Goal: Obtain resource: Obtain resource

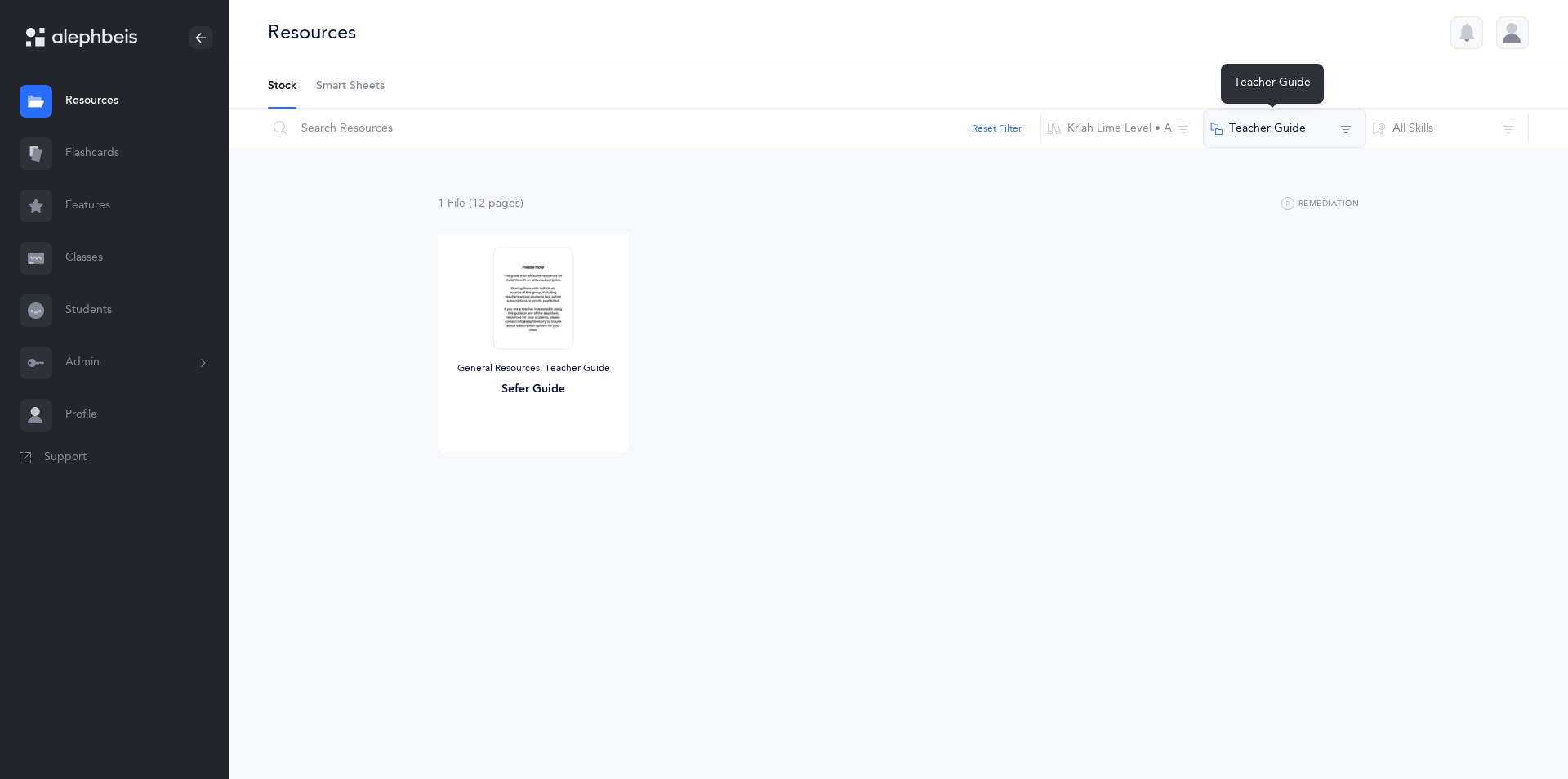
click at [1342, 136] on button "Teacher Guide" at bounding box center [1284, 128] width 164 height 39
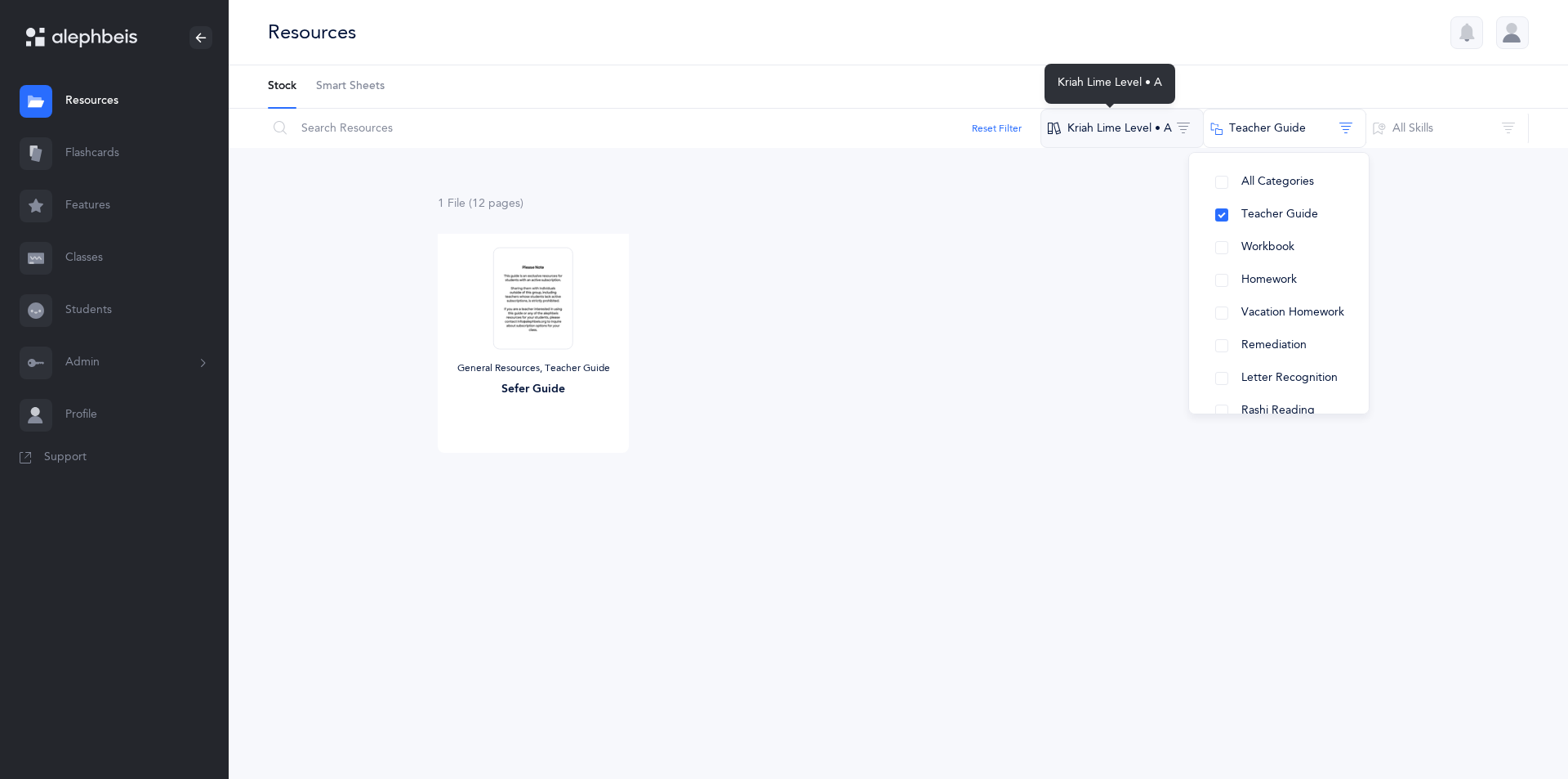
click at [1159, 133] on button "Kriah Lime Level • A" at bounding box center [1122, 128] width 164 height 39
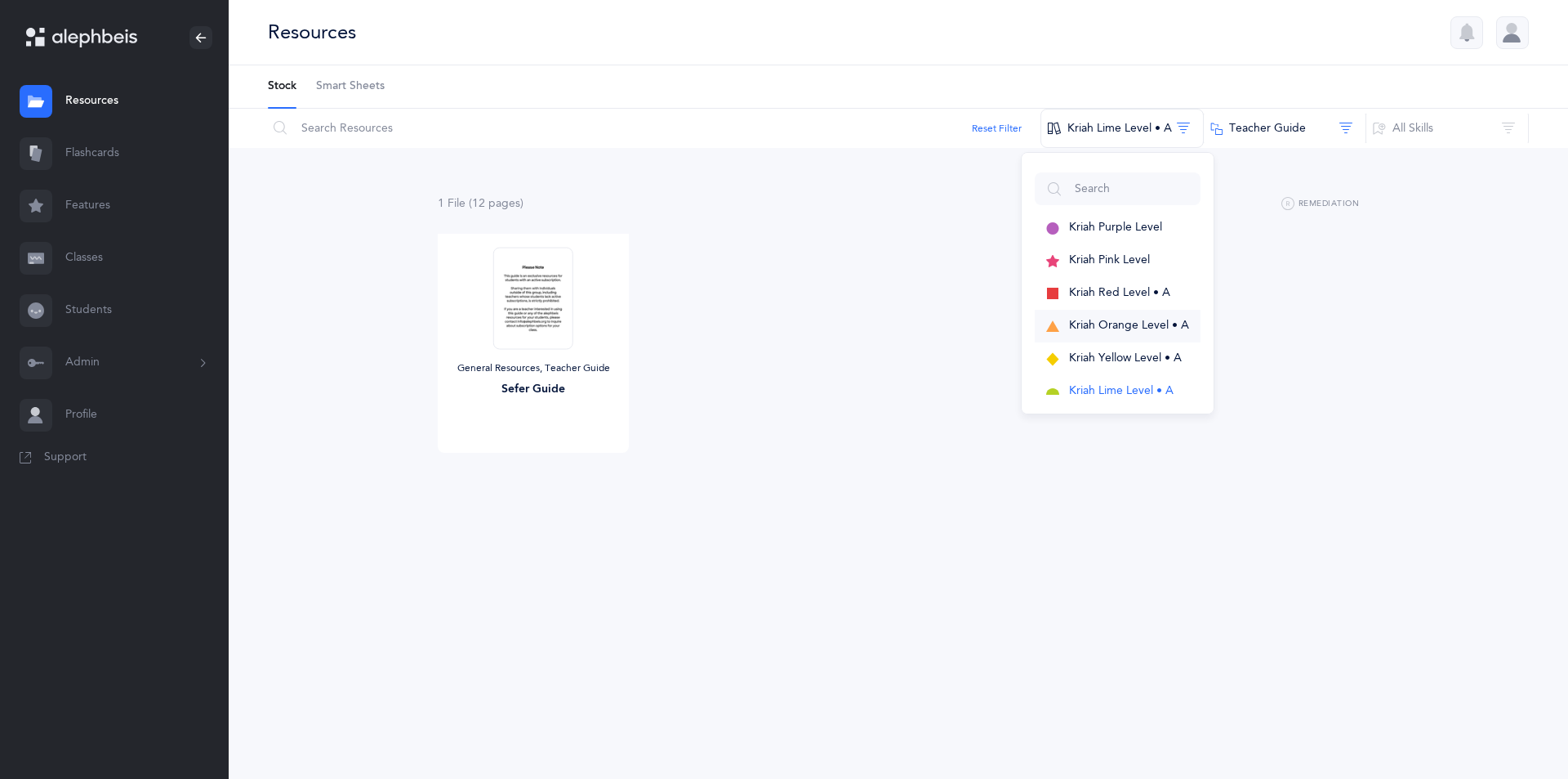
click at [1086, 324] on span "Kriah Orange Level • A" at bounding box center [1129, 325] width 120 height 13
click at [1093, 329] on span "Kriah Orange Level • A" at bounding box center [1115, 325] width 120 height 13
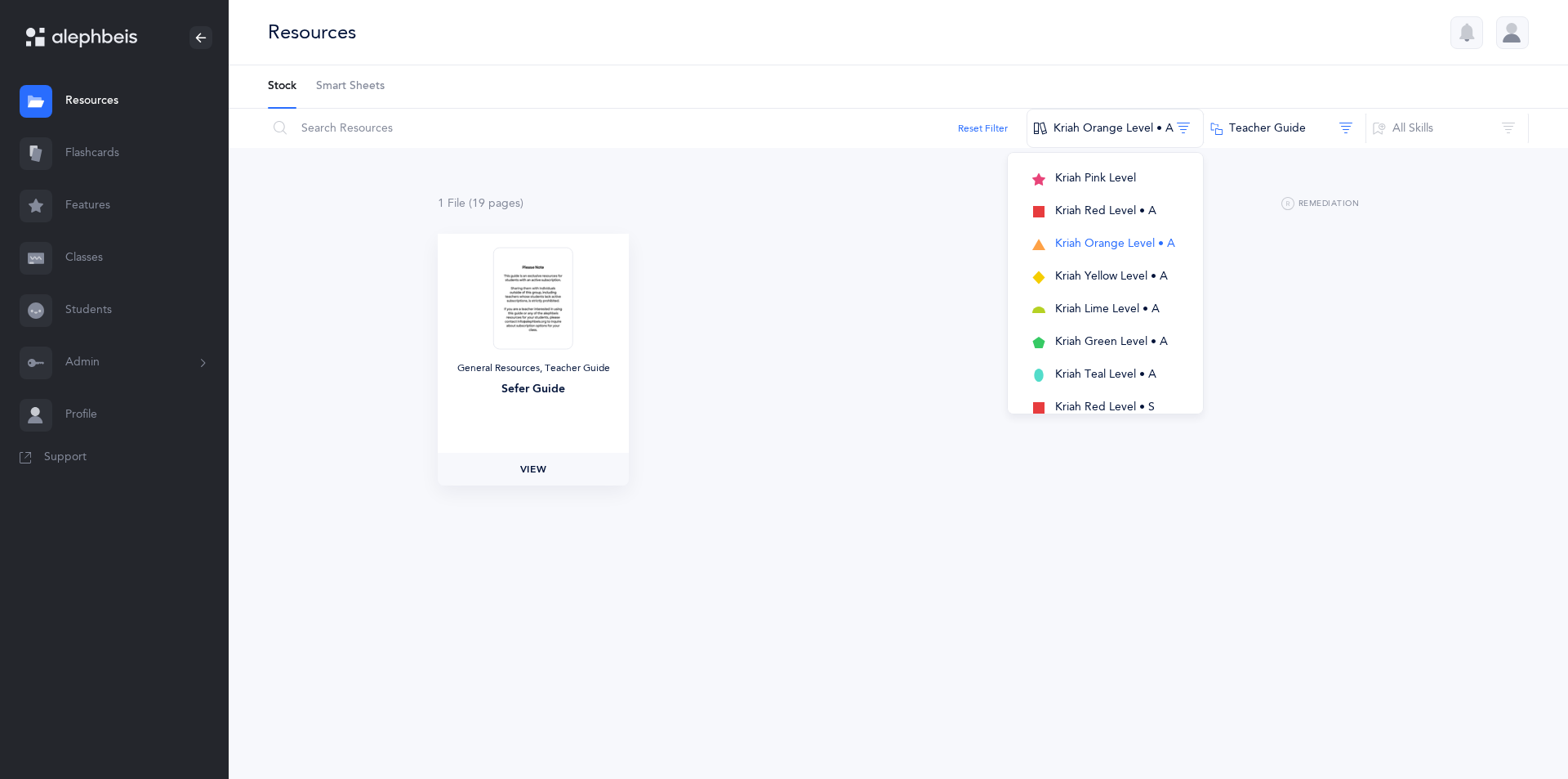
click at [533, 470] on span "View" at bounding box center [533, 469] width 26 height 14
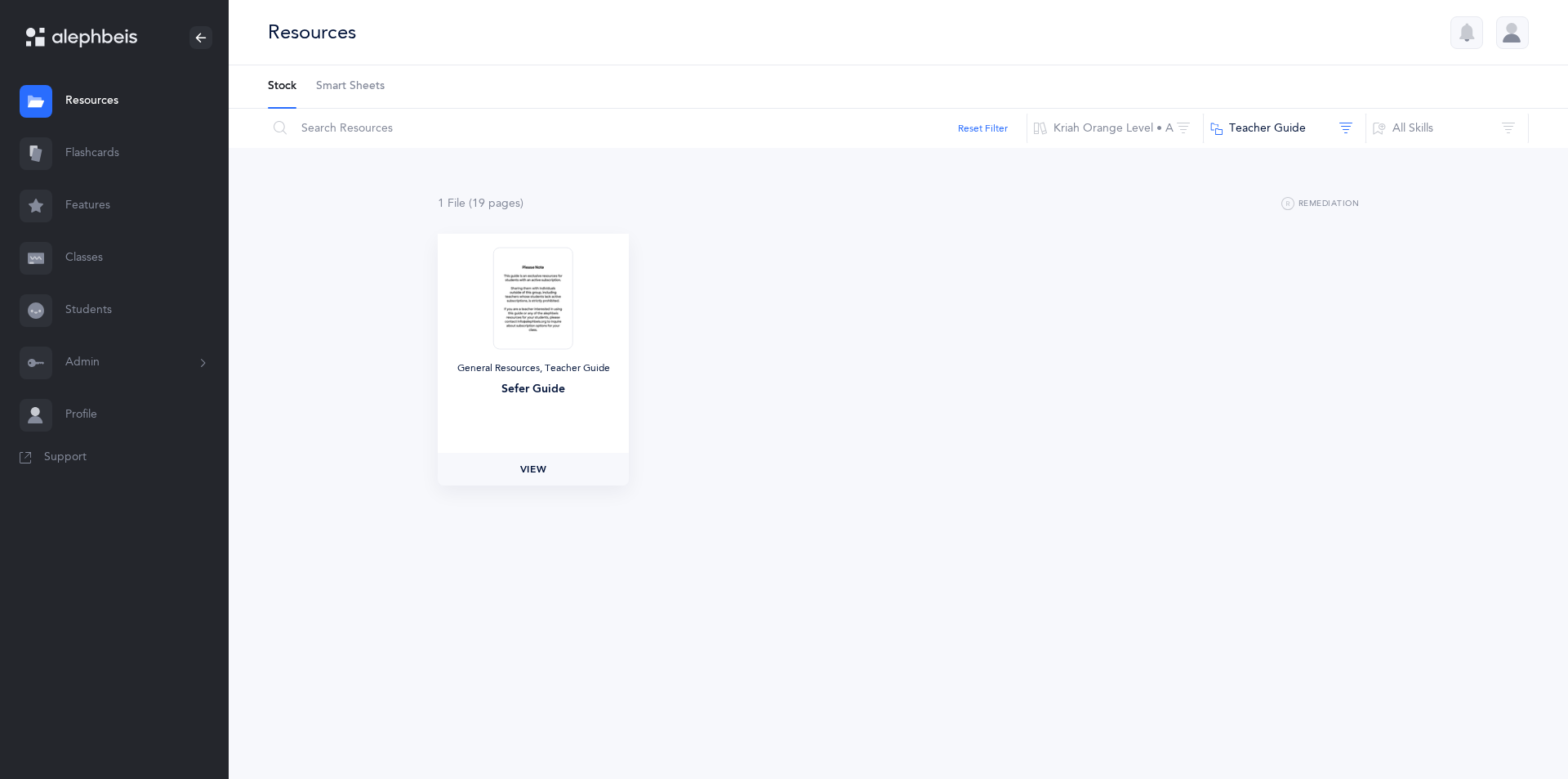
click at [524, 468] on span "View" at bounding box center [533, 469] width 26 height 14
click at [1173, 129] on button "Kriah Orange Level • A" at bounding box center [1115, 128] width 177 height 39
drag, startPoint x: 1346, startPoint y: 293, endPoint x: 1314, endPoint y: 176, distance: 121.3
click at [1346, 292] on div "General Resources, Teacher Guide Sefer Guide View" at bounding box center [899, 366] width 974 height 265
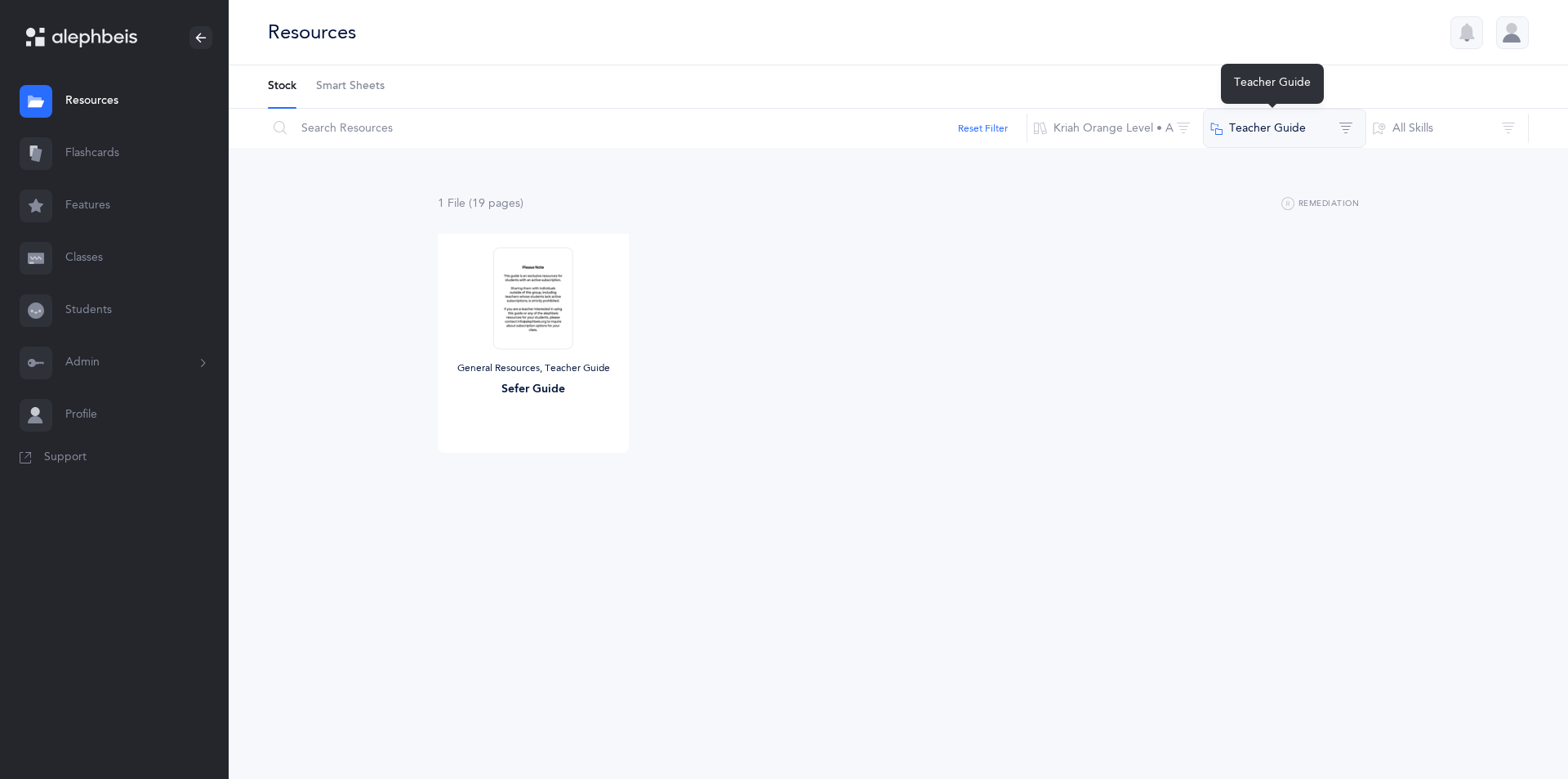
click at [1344, 132] on button "Teacher Guide" at bounding box center [1284, 128] width 164 height 39
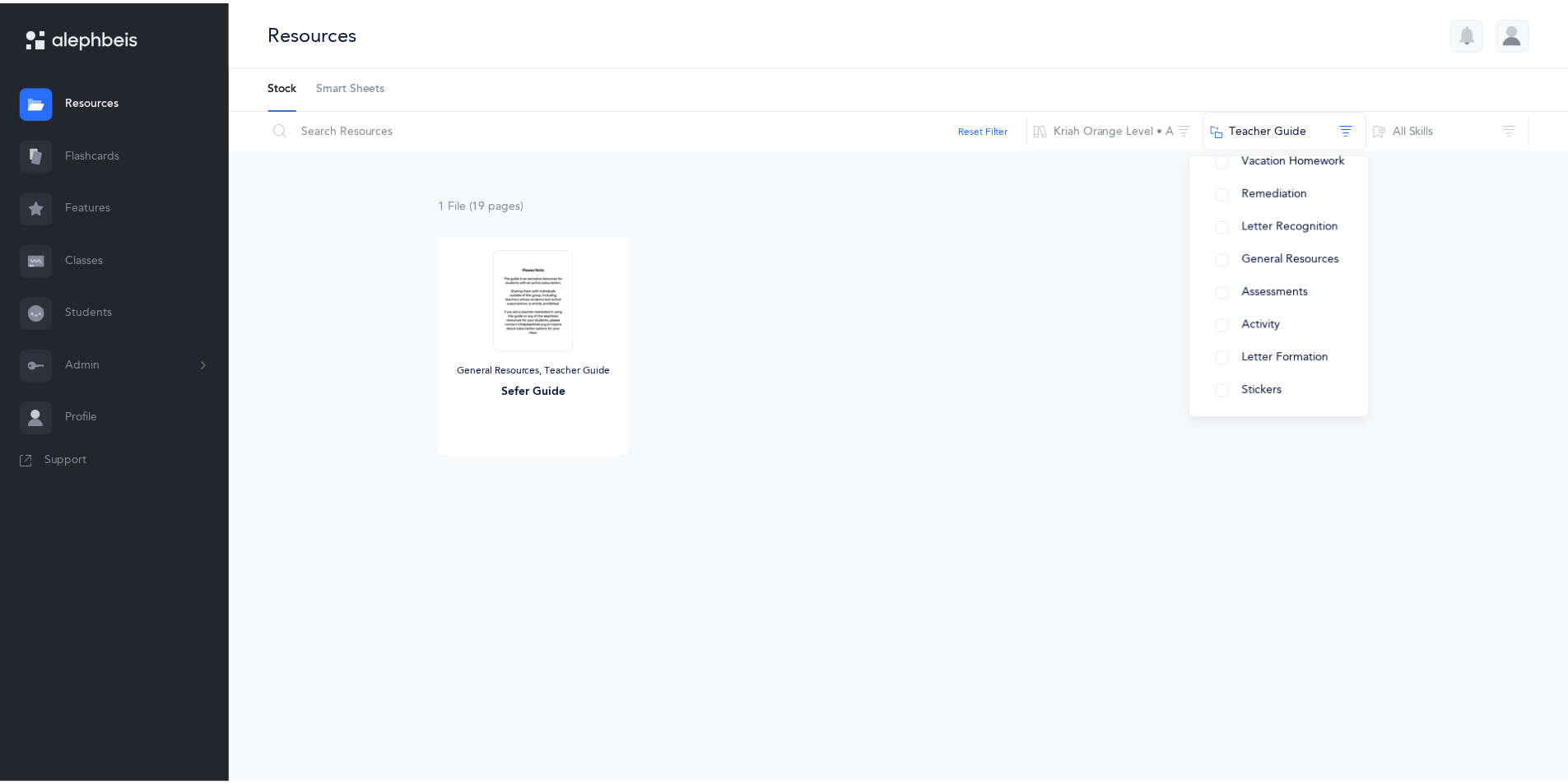
scroll to position [205, 0]
click at [1226, 288] on button "Assessments" at bounding box center [1288, 287] width 155 height 33
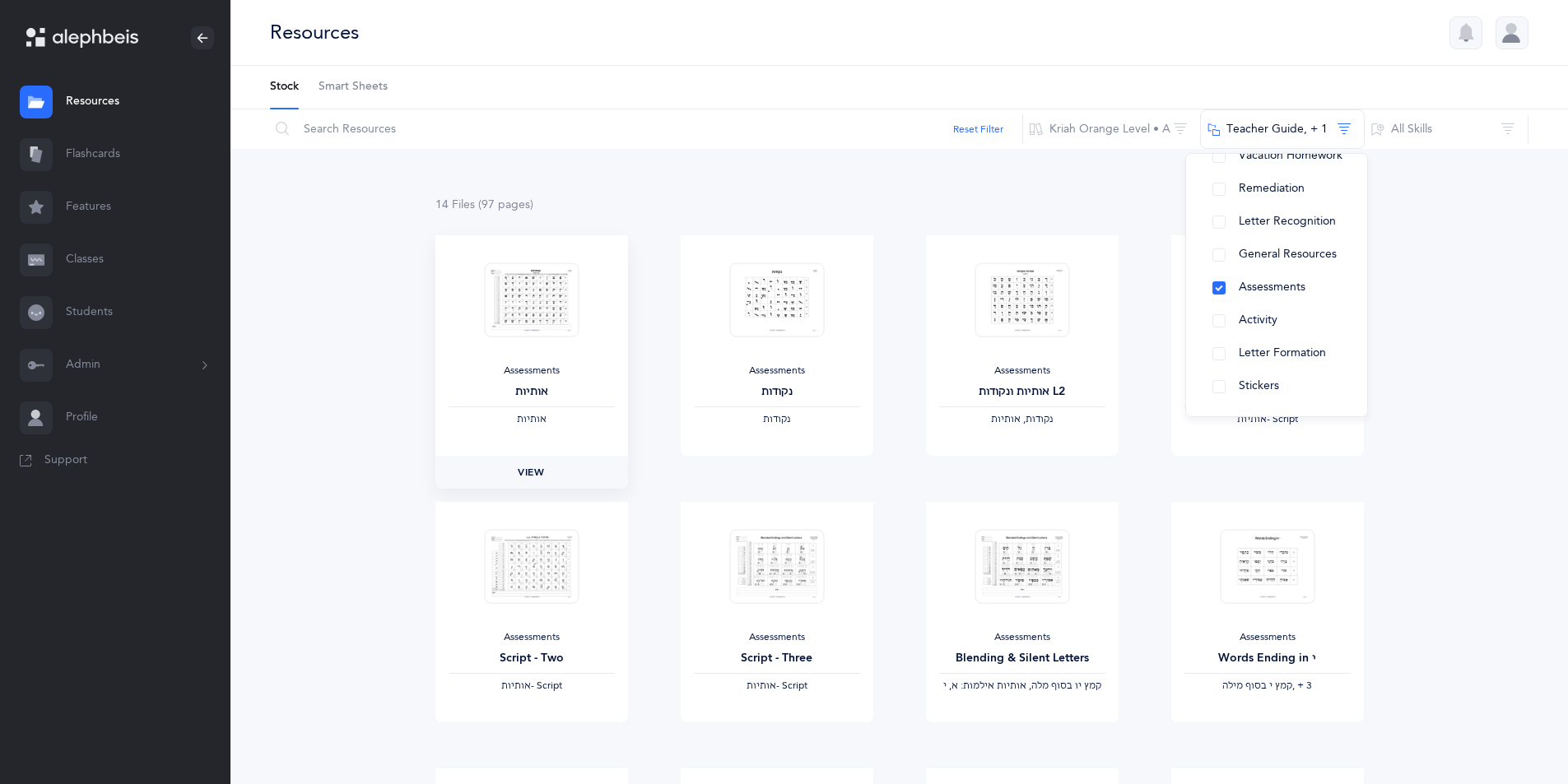
click at [527, 469] on span "View" at bounding box center [530, 472] width 26 height 14
